Goal: Find specific page/section: Find specific page/section

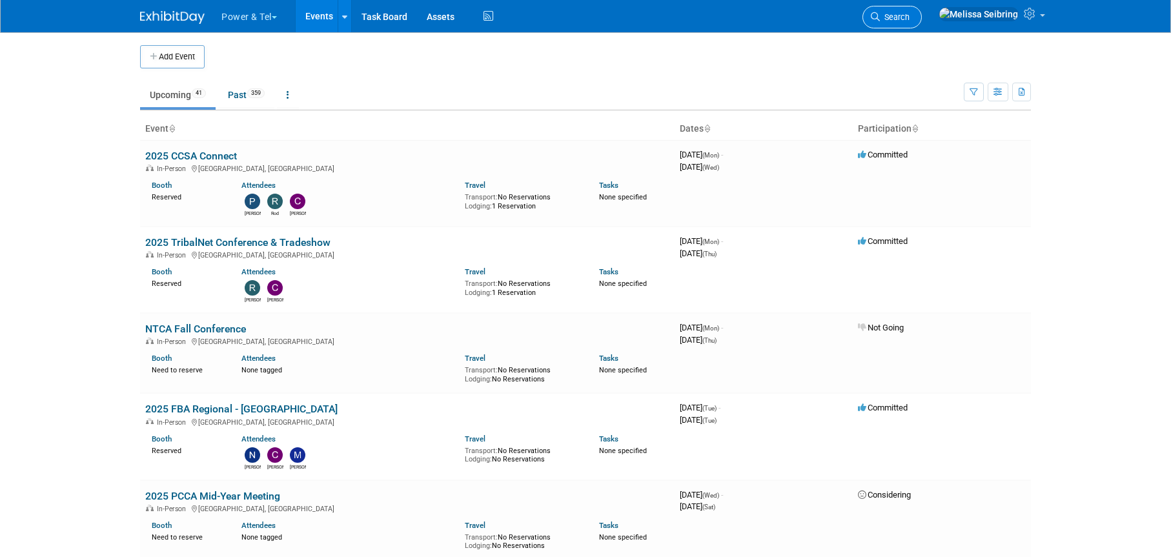
drag, startPoint x: 0, startPoint y: 0, endPoint x: 930, endPoint y: 19, distance: 929.9
click at [880, 19] on icon at bounding box center [875, 16] width 9 height 9
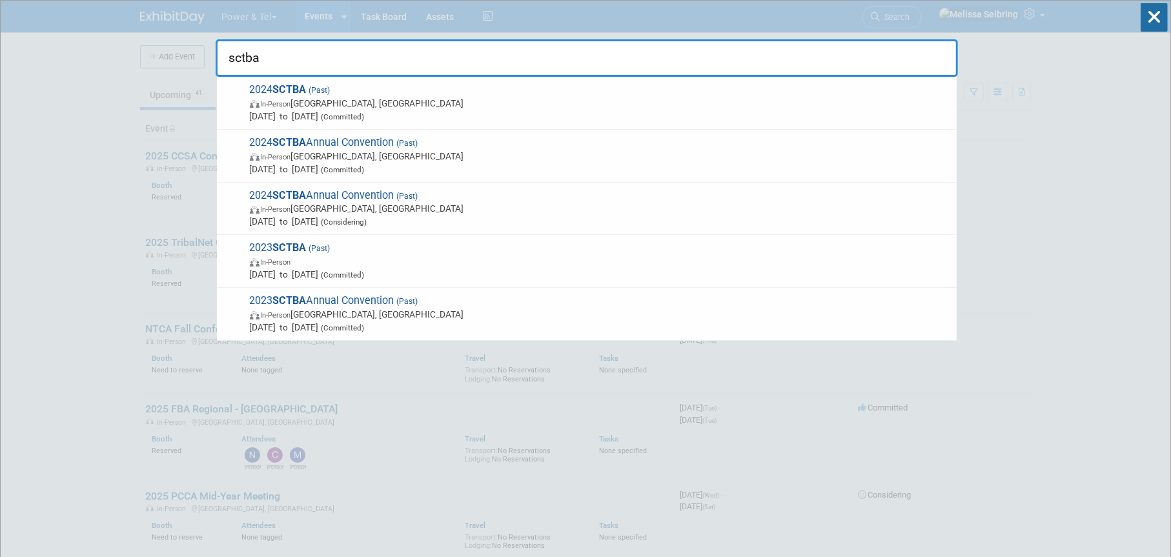
type input "sctba"
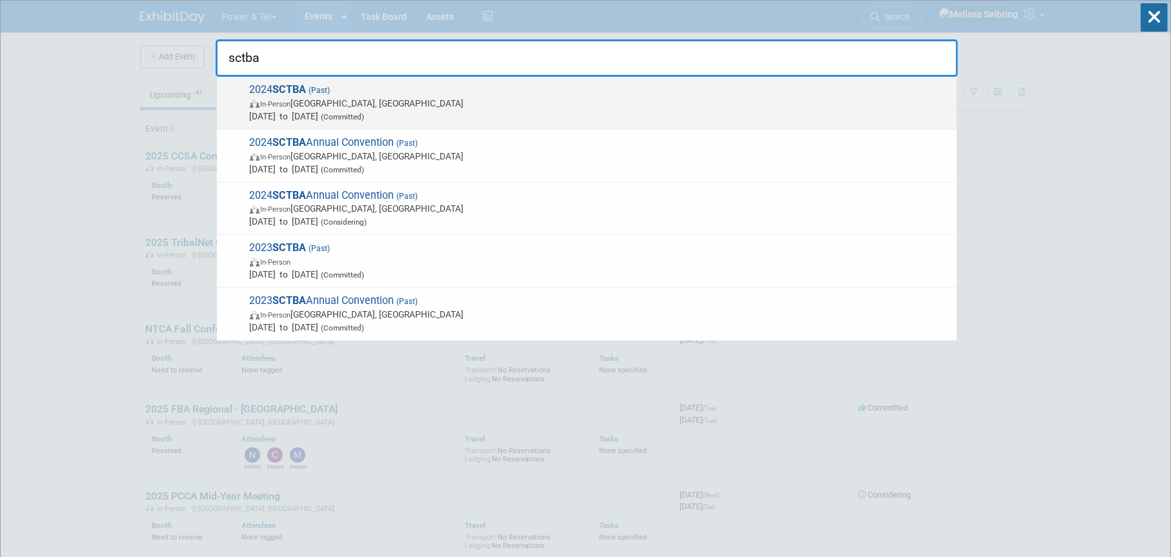
click at [288, 90] on strong "SCTBA" at bounding box center [290, 89] width 34 height 12
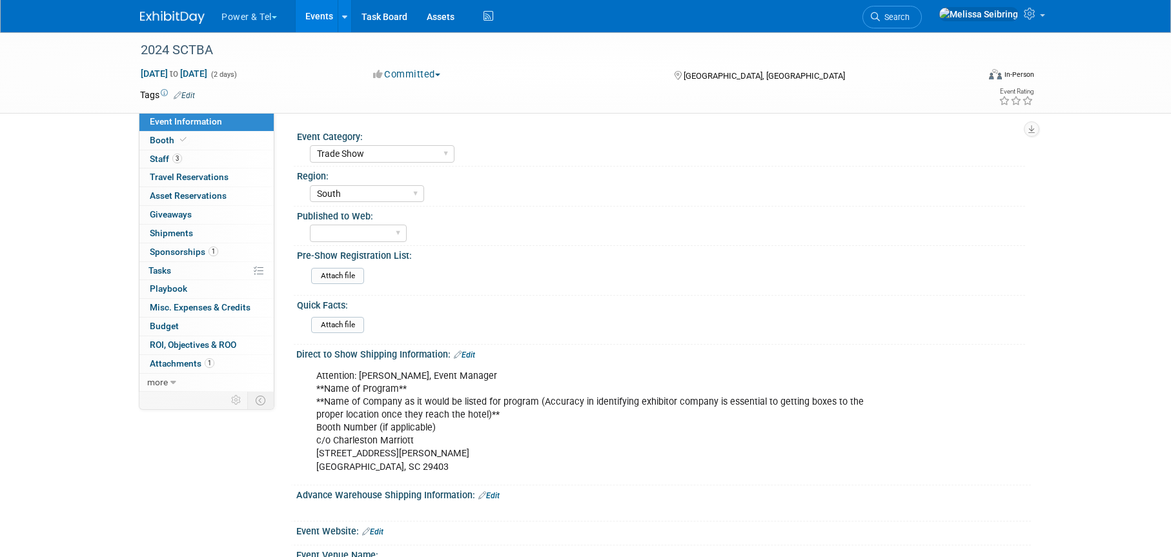
select select "Trade Show"
select select "South"
click at [156, 154] on span "Staff 3" at bounding box center [166, 159] width 32 height 10
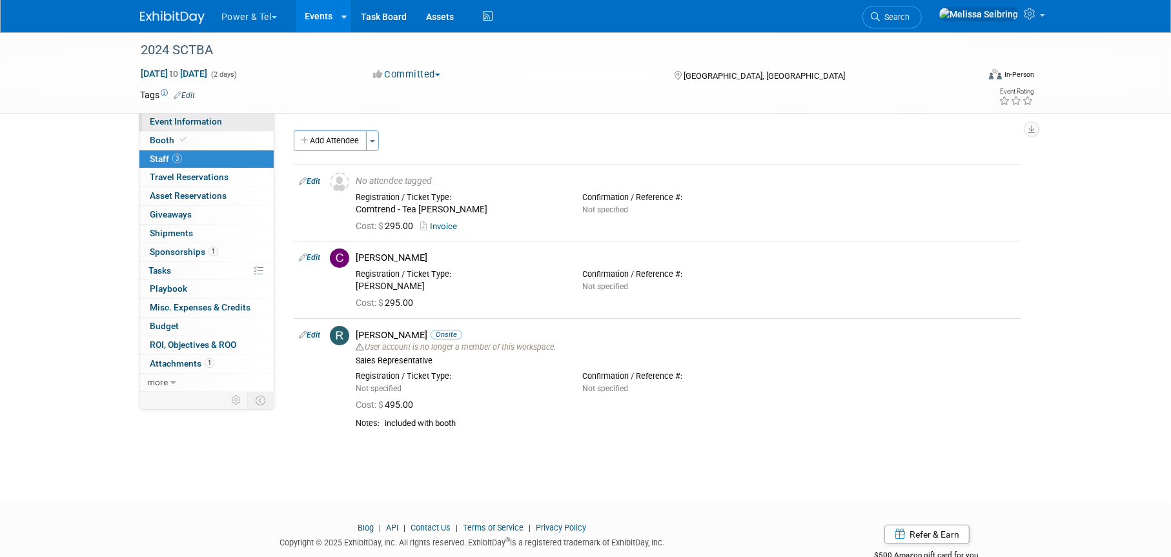
click at [184, 122] on span "Event Information" at bounding box center [186, 121] width 72 height 10
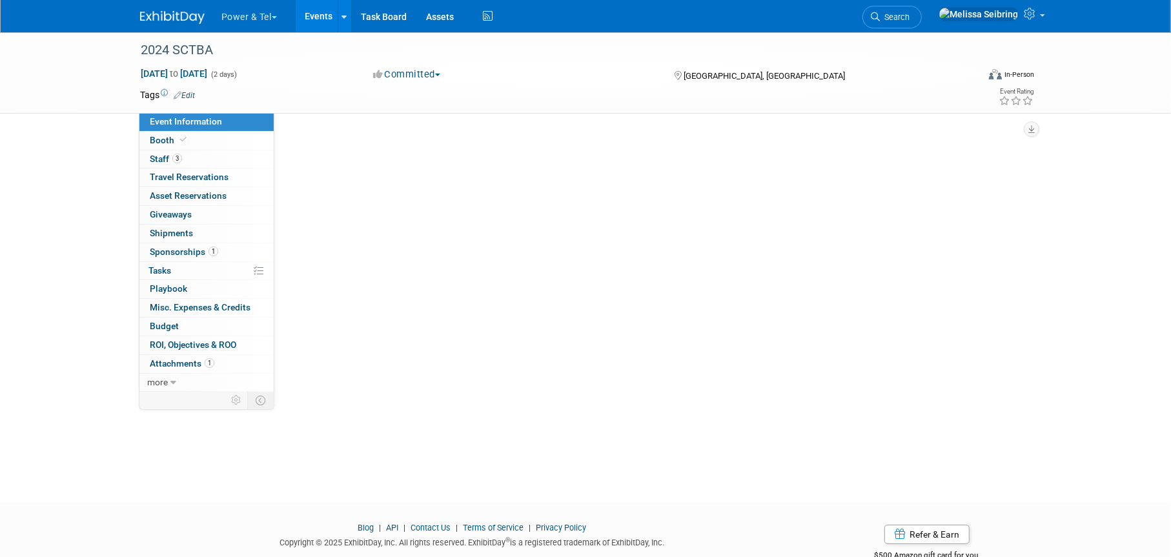
select select "Trade Show"
select select "South"
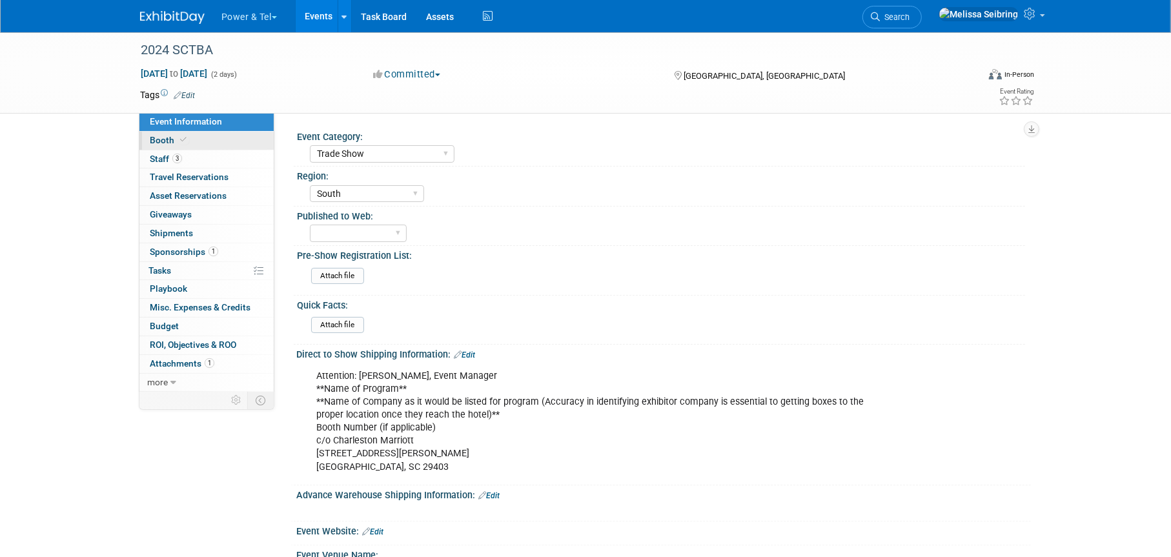
click at [171, 138] on span "Booth" at bounding box center [169, 140] width 39 height 10
